Goal: Task Accomplishment & Management: Use online tool/utility

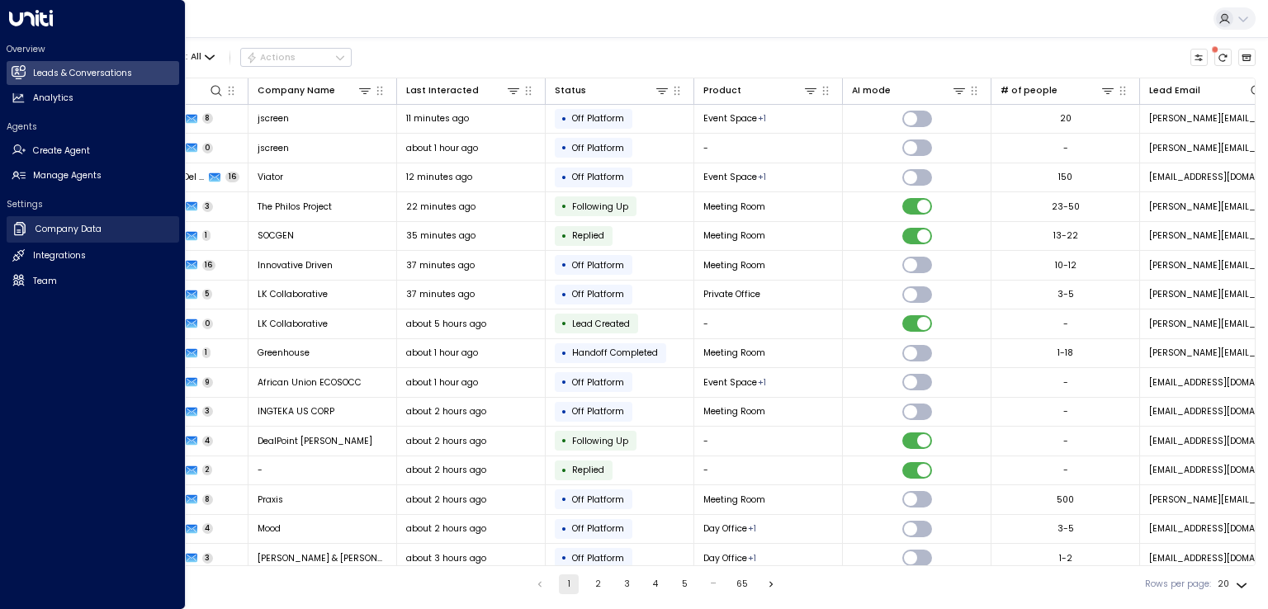
click at [70, 232] on h2 "Company Data" at bounding box center [69, 229] width 66 height 13
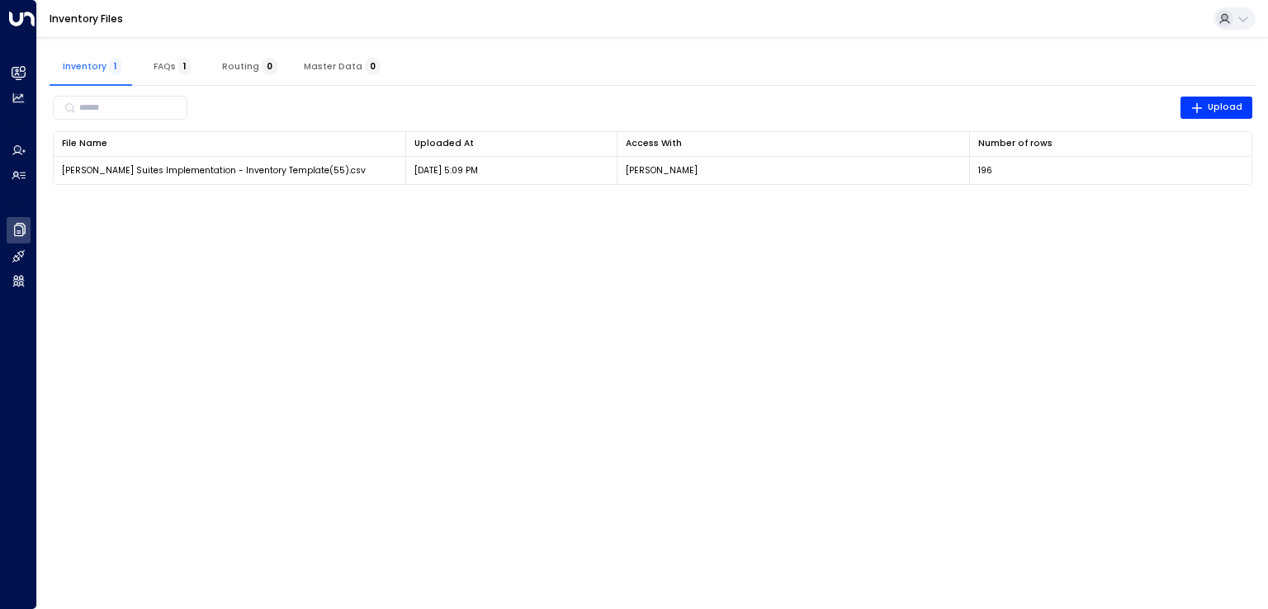
click at [433, 201] on html "Overview Leads & Conversations Leads & Conversations Analytics Analytics Agents…" at bounding box center [634, 100] width 1268 height 201
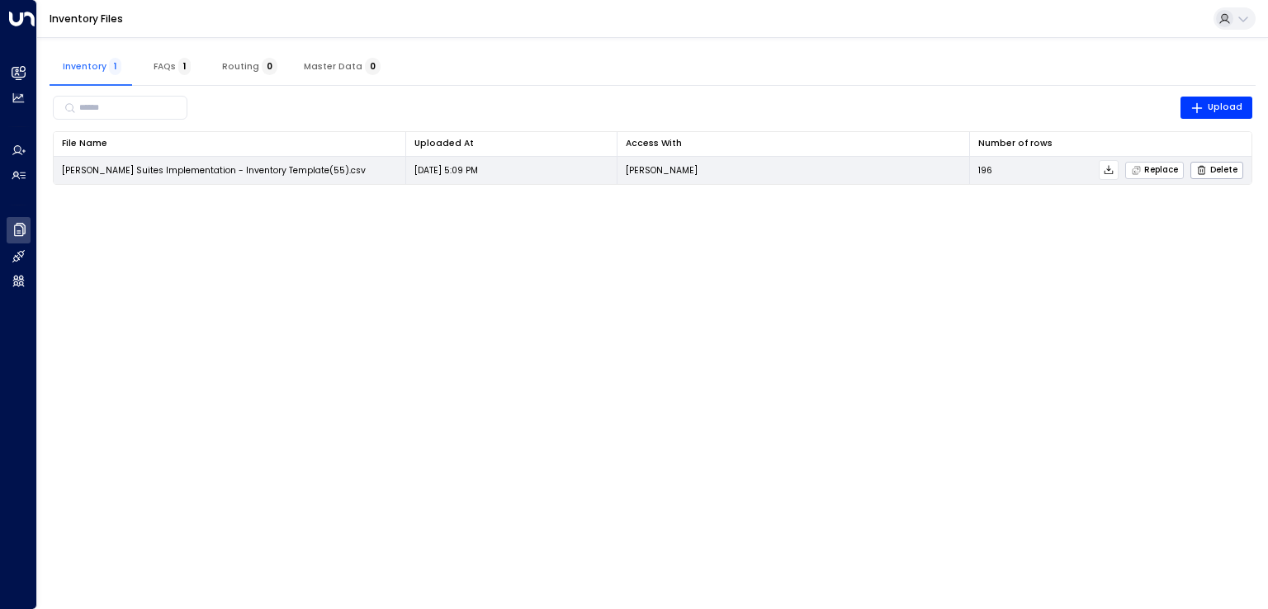
click at [1145, 166] on span "Replace" at bounding box center [1155, 170] width 48 height 11
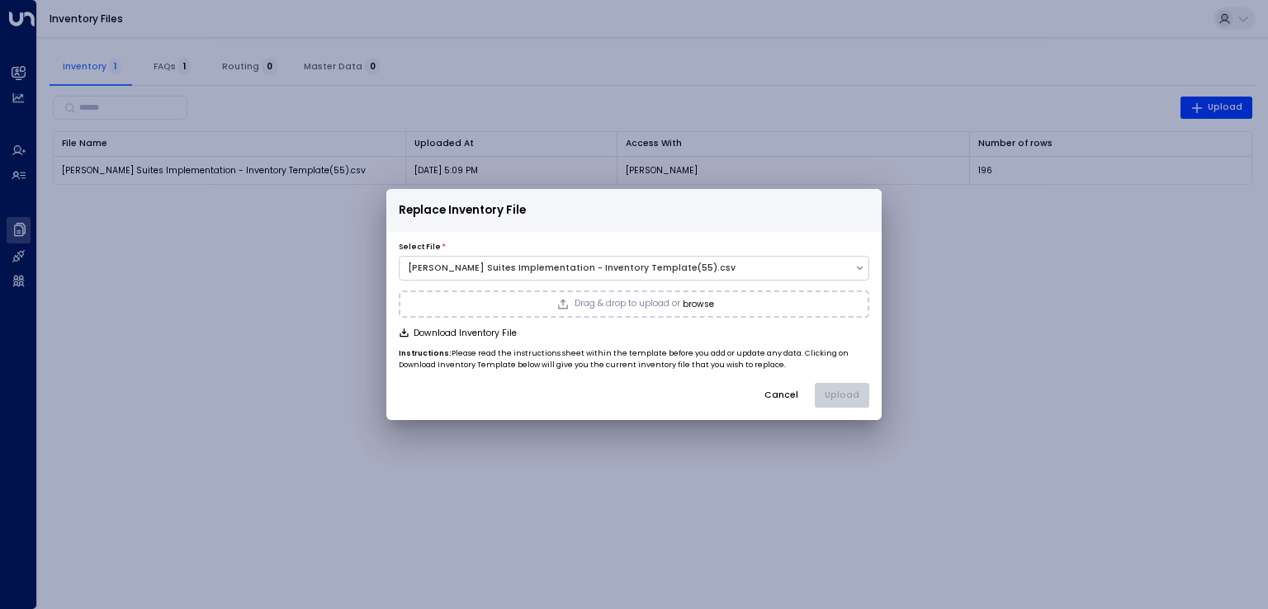
click at [651, 295] on div "Drag & drop to upload or browse" at bounding box center [634, 305] width 471 height 28
click at [841, 391] on button "Upload" at bounding box center [842, 395] width 54 height 25
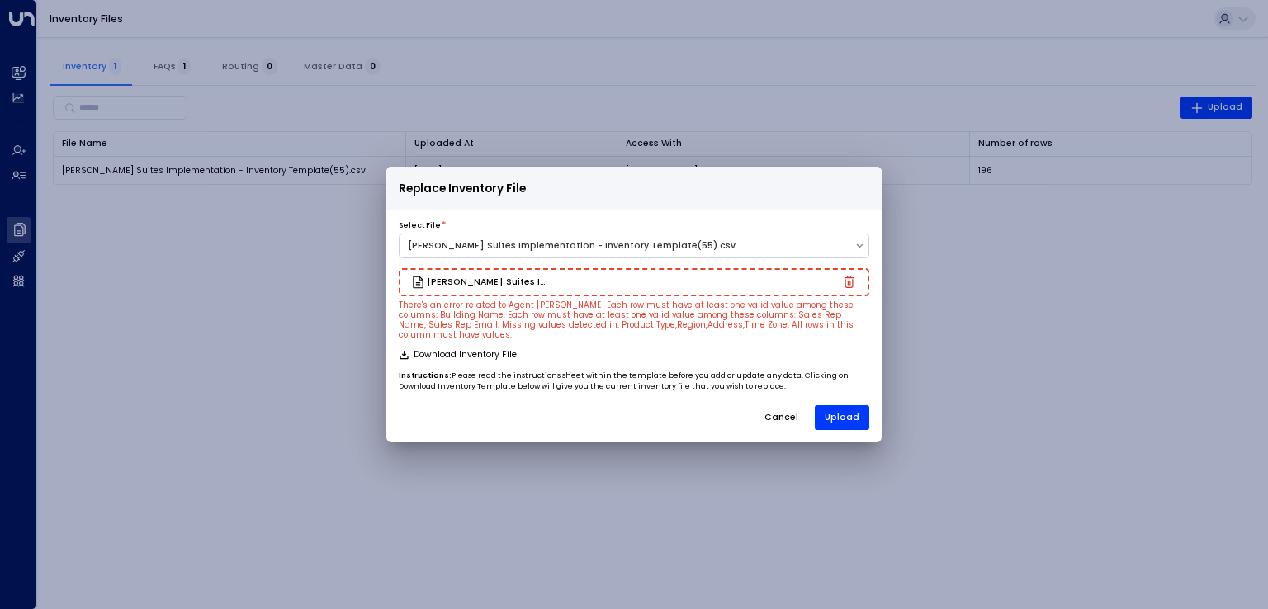
click at [491, 334] on small "There's an error related to Agent [PERSON_NAME] Each row must have at least one…" at bounding box center [626, 320] width 455 height 40
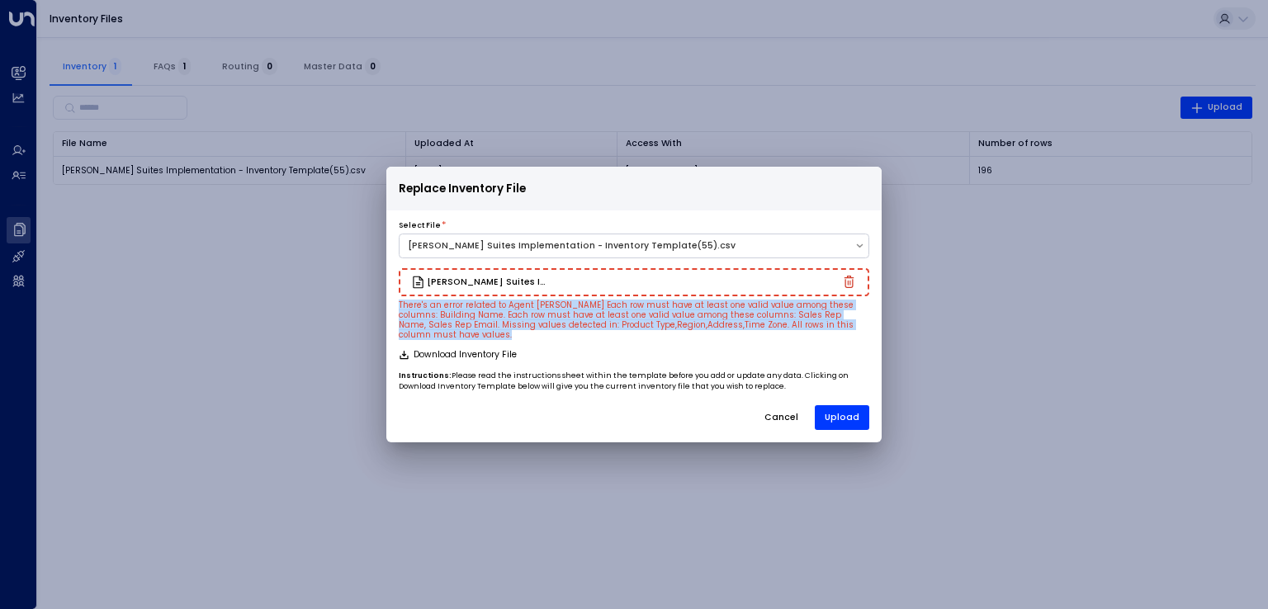
click at [491, 334] on small "There's an error related to Agent [PERSON_NAME] Each row must have at least one…" at bounding box center [626, 320] width 455 height 40
click at [546, 334] on small "There's an error related to Agent [PERSON_NAME] Each row must have at least one…" at bounding box center [626, 320] width 455 height 40
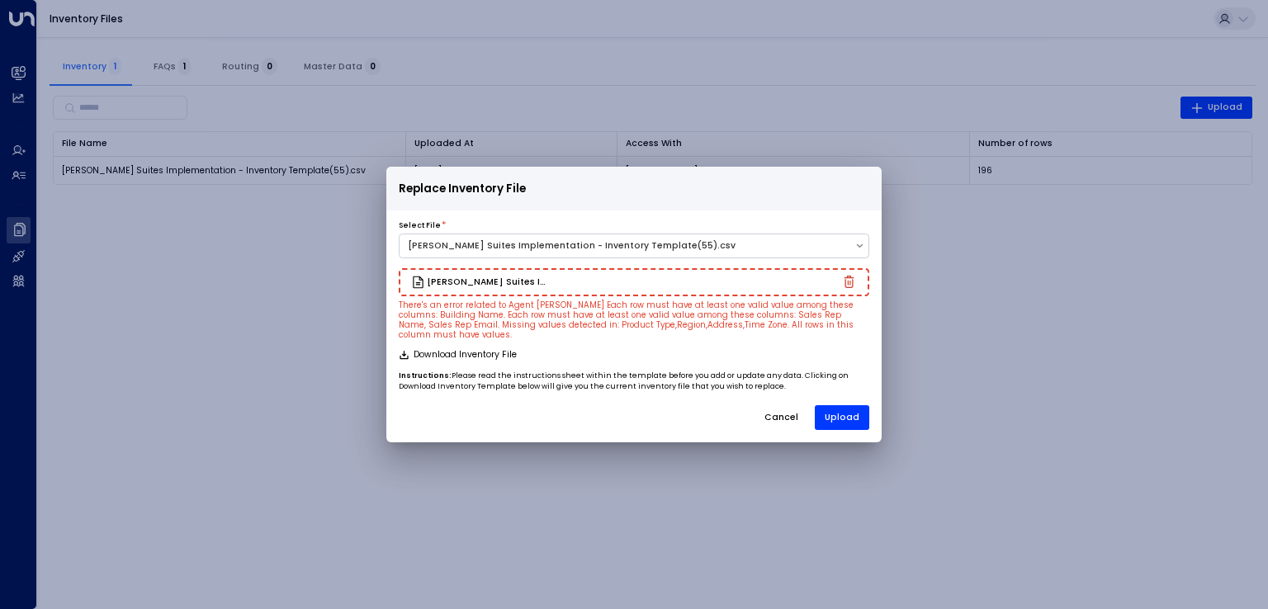
click at [779, 410] on button "Cancel" at bounding box center [781, 417] width 55 height 25
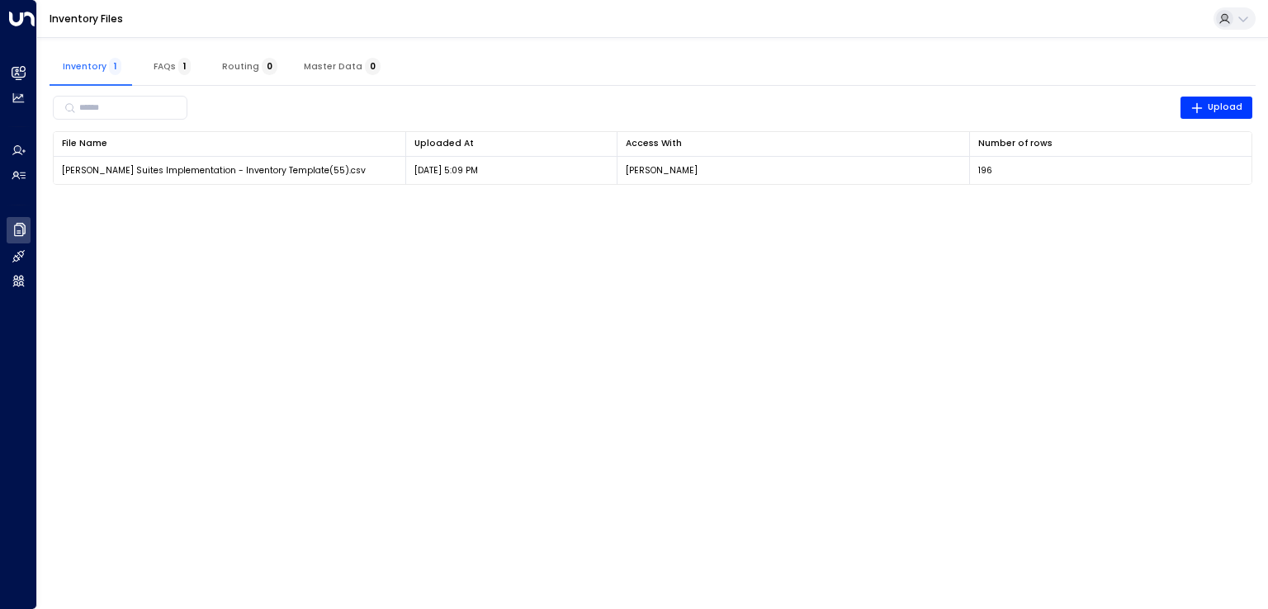
click at [671, 201] on html "Overview Leads & Conversations Leads & Conversations Analytics Analytics Agents…" at bounding box center [634, 100] width 1268 height 201
click at [1215, 99] on button "Upload" at bounding box center [1217, 108] width 73 height 23
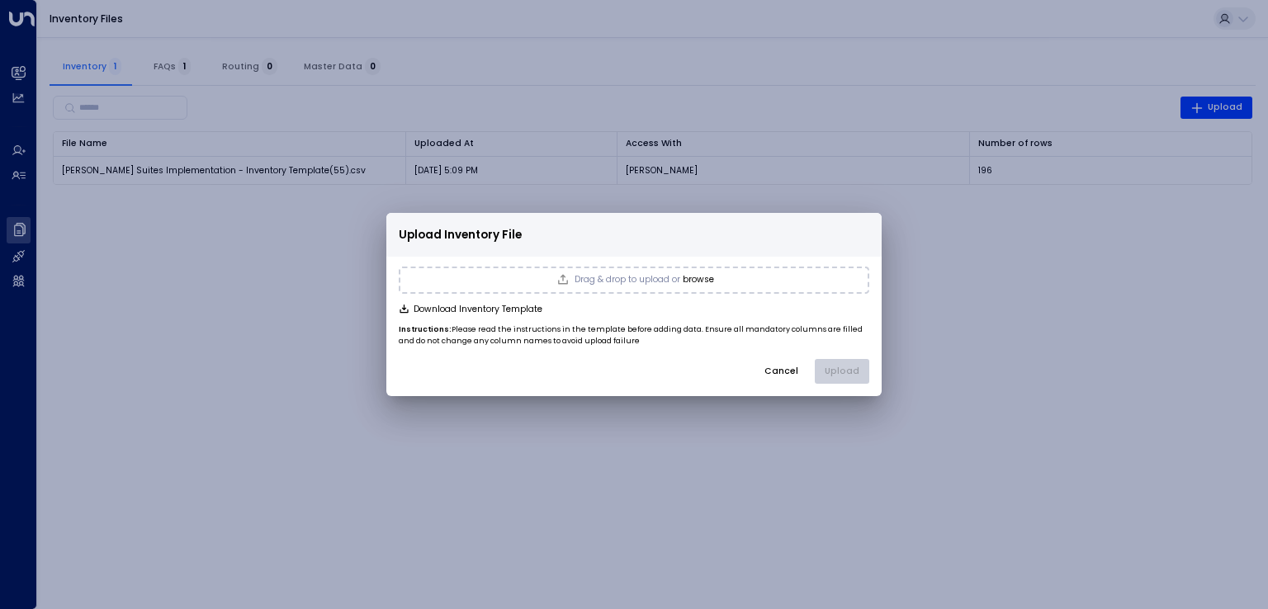
click at [670, 279] on span "Drag & drop to upload or" at bounding box center [628, 280] width 106 height 9
click at [852, 370] on button "Upload" at bounding box center [842, 371] width 54 height 25
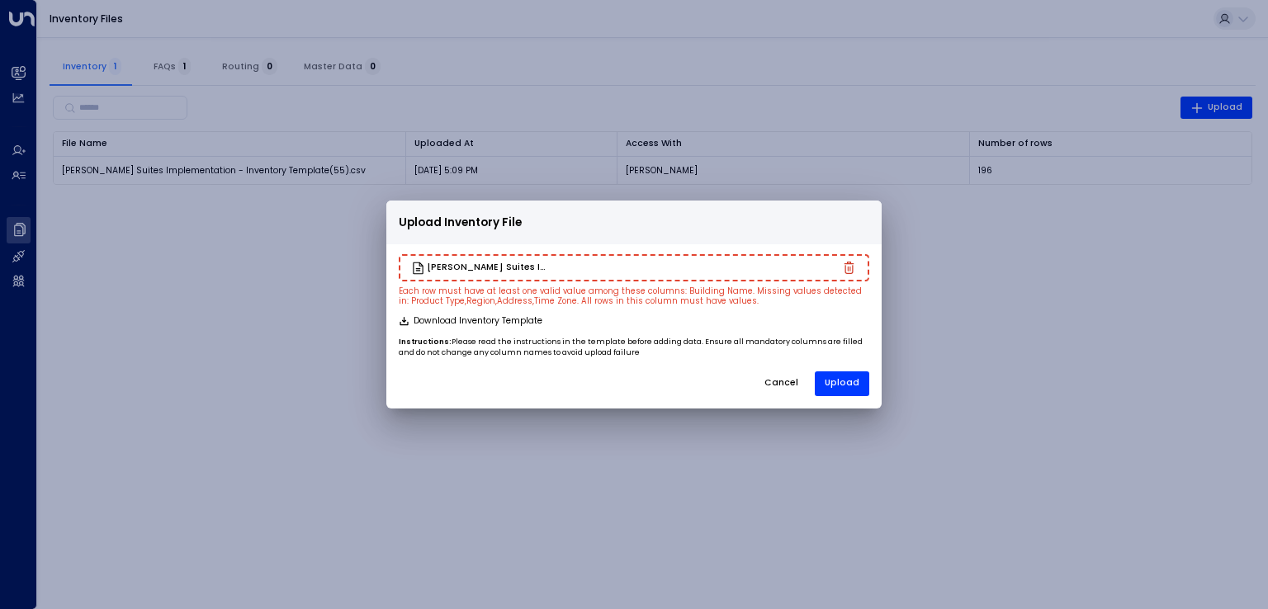
click at [618, 298] on small "Each row must have at least one valid value among these columns: Building Name.…" at bounding box center [630, 296] width 463 height 21
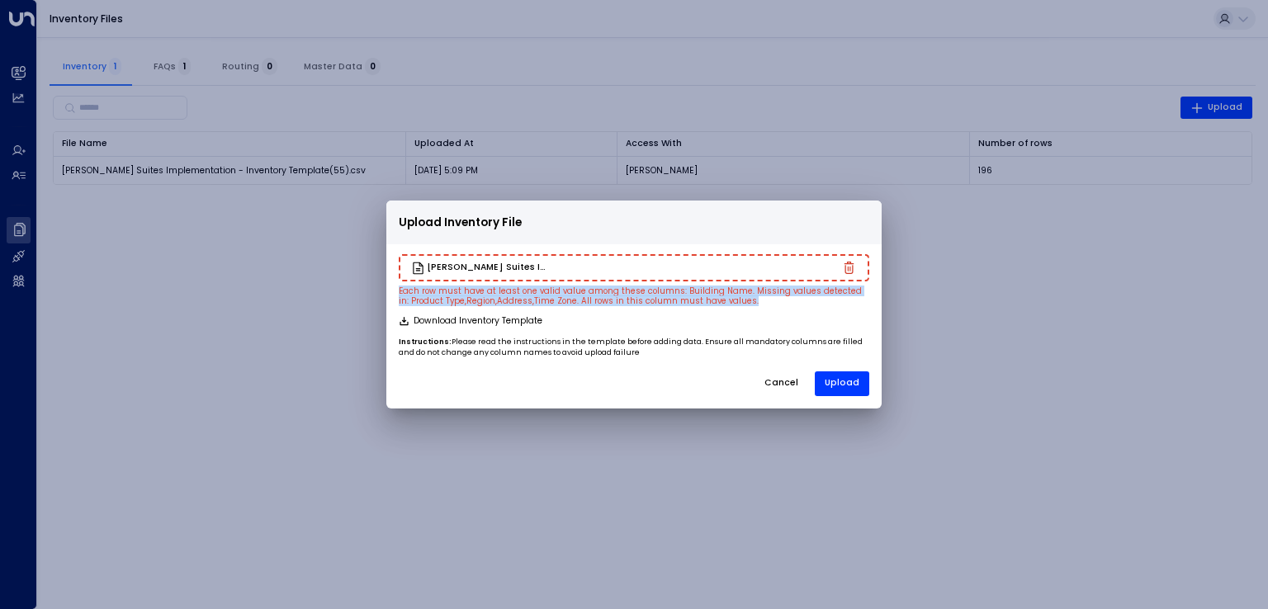
click at [618, 298] on small "Each row must have at least one valid value among these columns: Building Name.…" at bounding box center [630, 296] width 463 height 21
copy small "Each row must have at least one valid value among these columns: Building Name.…"
click at [780, 381] on button "Cancel" at bounding box center [781, 384] width 55 height 25
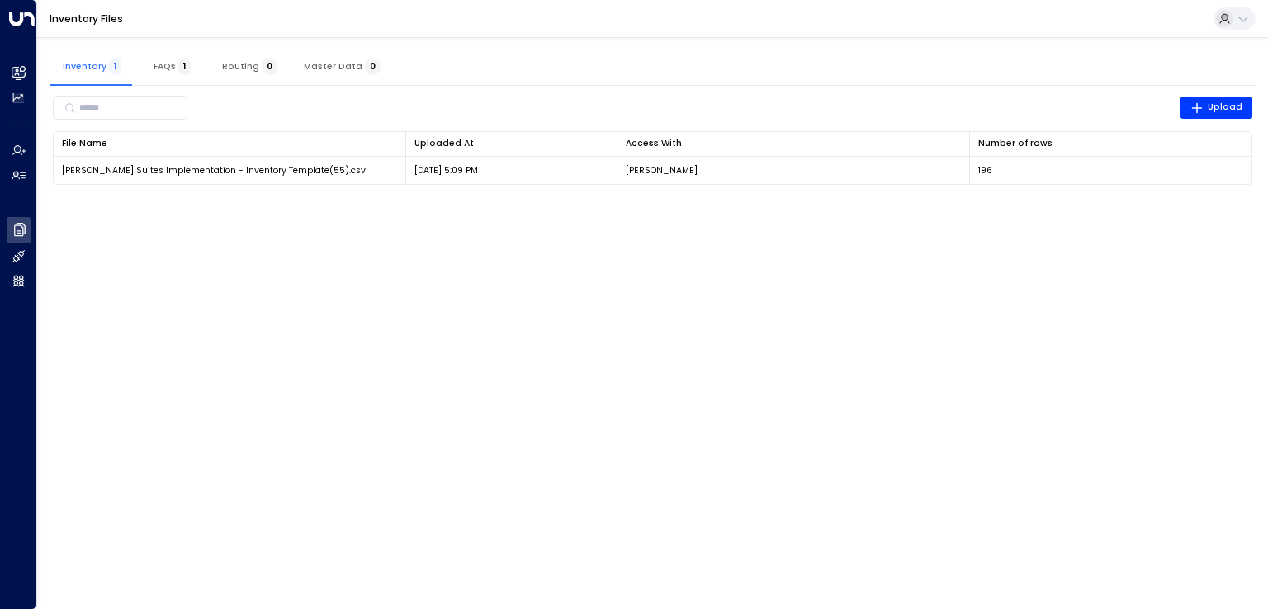
drag, startPoint x: 503, startPoint y: 278, endPoint x: 479, endPoint y: 274, distance: 24.3
click at [503, 201] on html "Overview Leads & Conversations Leads & Conversations Analytics Analytics Agents…" at bounding box center [634, 100] width 1268 height 201
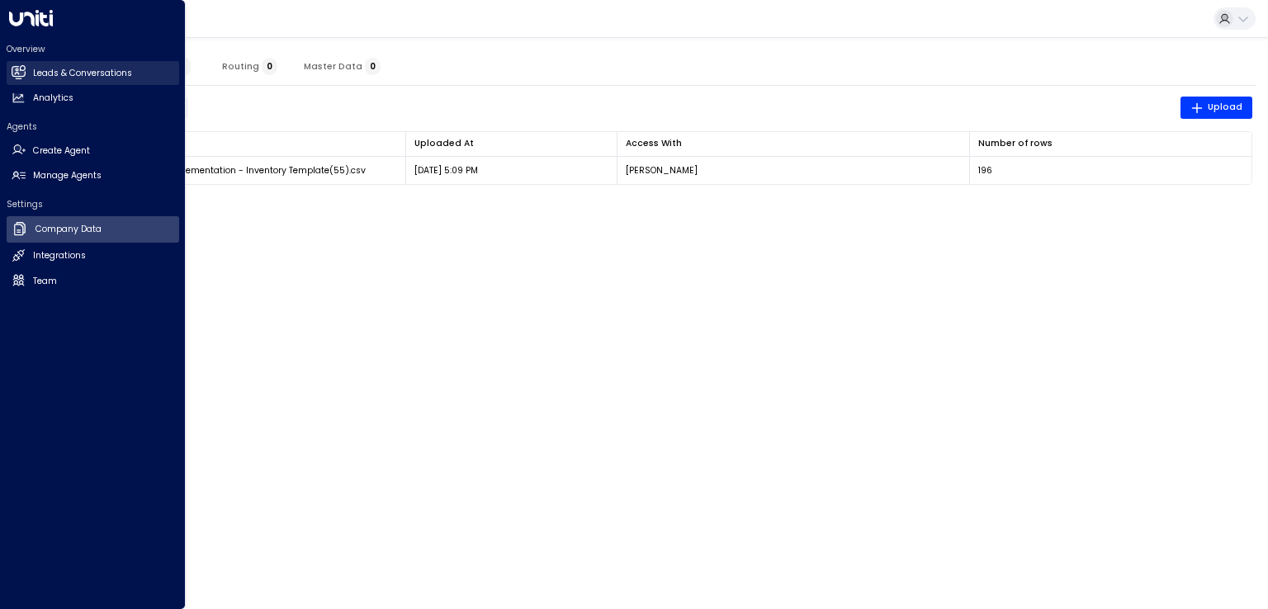
click at [76, 77] on h2 "Leads & Conversations" at bounding box center [82, 73] width 99 height 13
